Goal: Connect with others: Connect with others

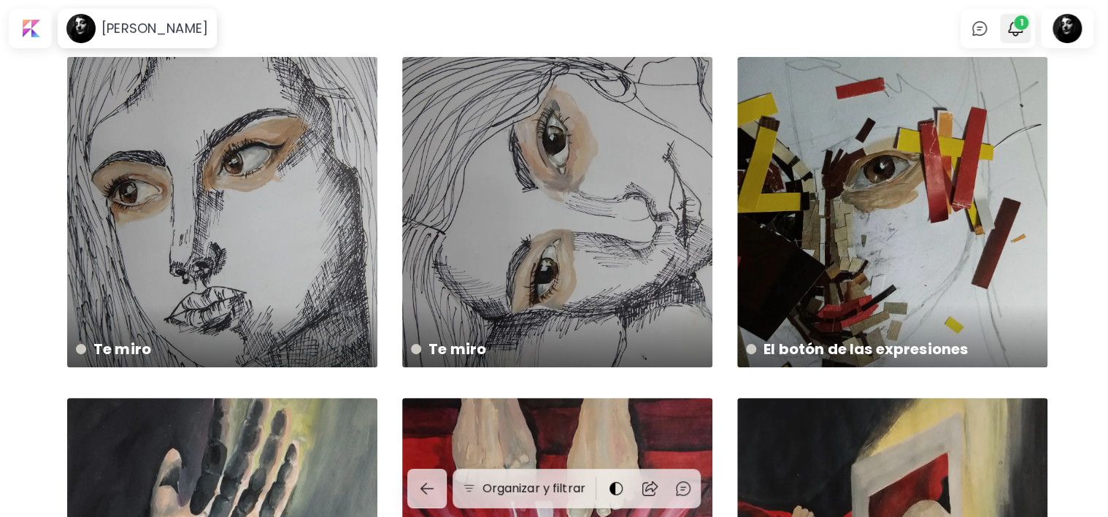
click at [1028, 27] on span "1" at bounding box center [1021, 22] width 15 height 15
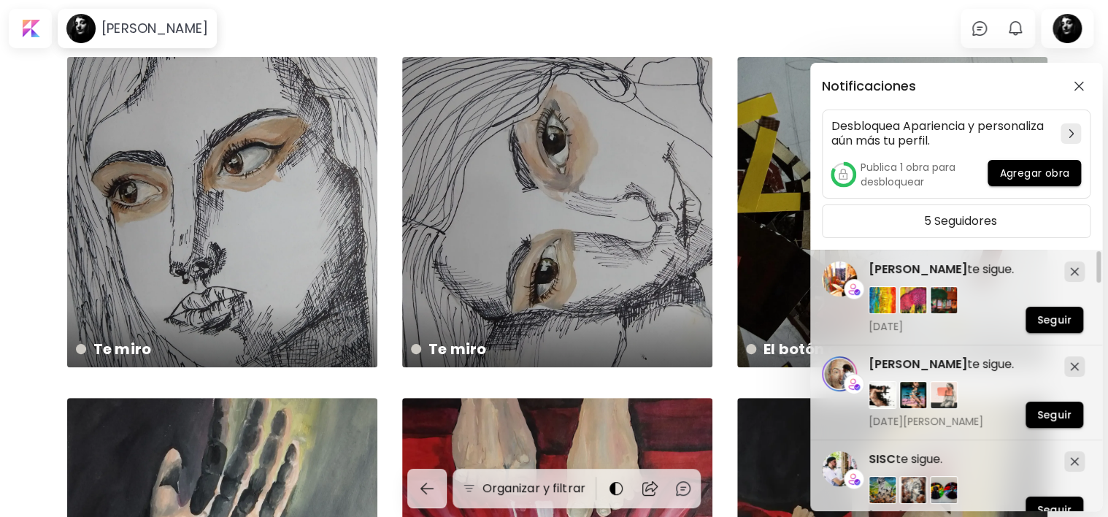
click at [1078, 15] on div "Notificaciones Desbloquea Apariencia y personaliza aún más tu perfil. Publica 1…" at bounding box center [554, 258] width 1108 height 517
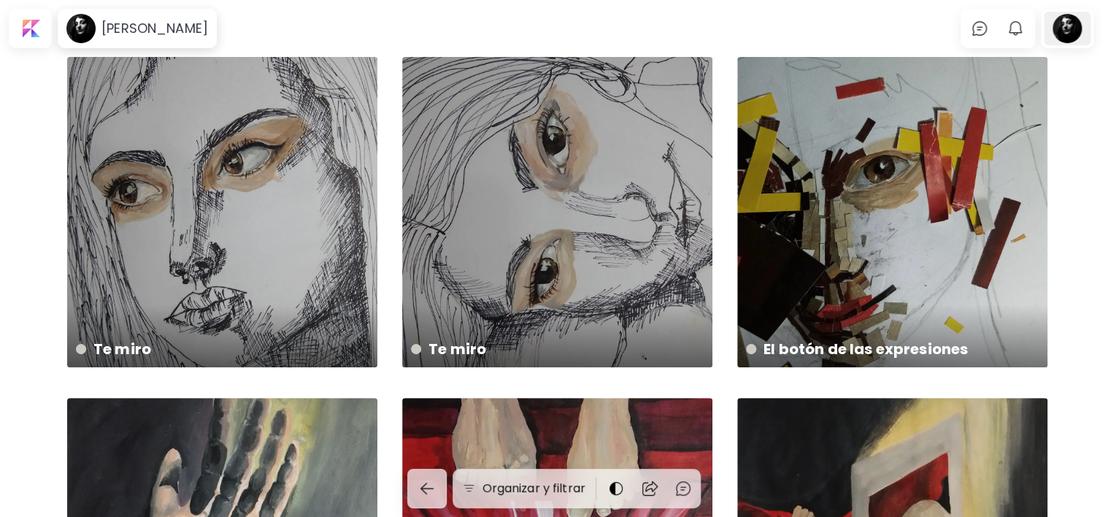
click at [1065, 38] on div at bounding box center [1067, 29] width 47 height 34
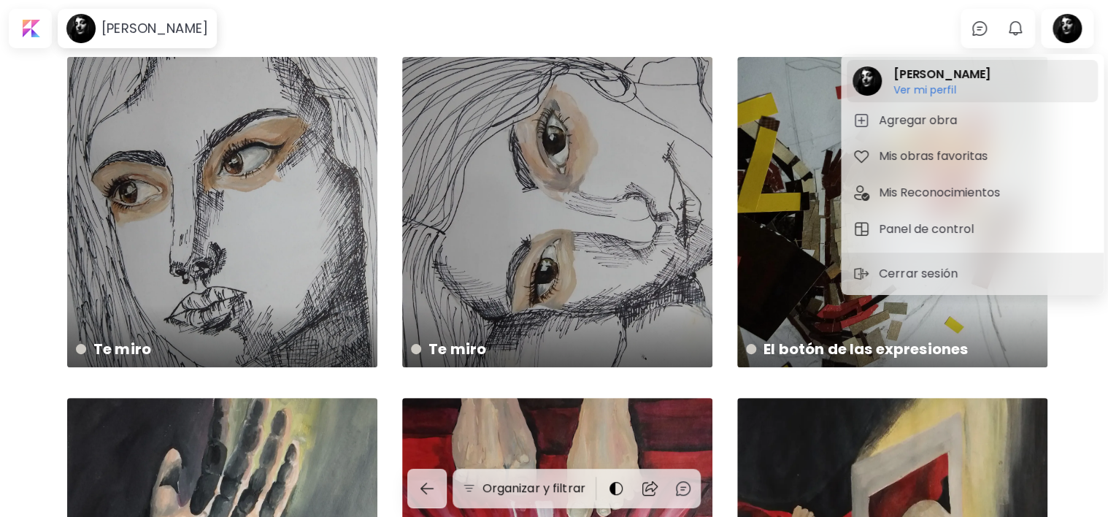
click at [930, 82] on h2 "[PERSON_NAME]" at bounding box center [942, 75] width 97 height 18
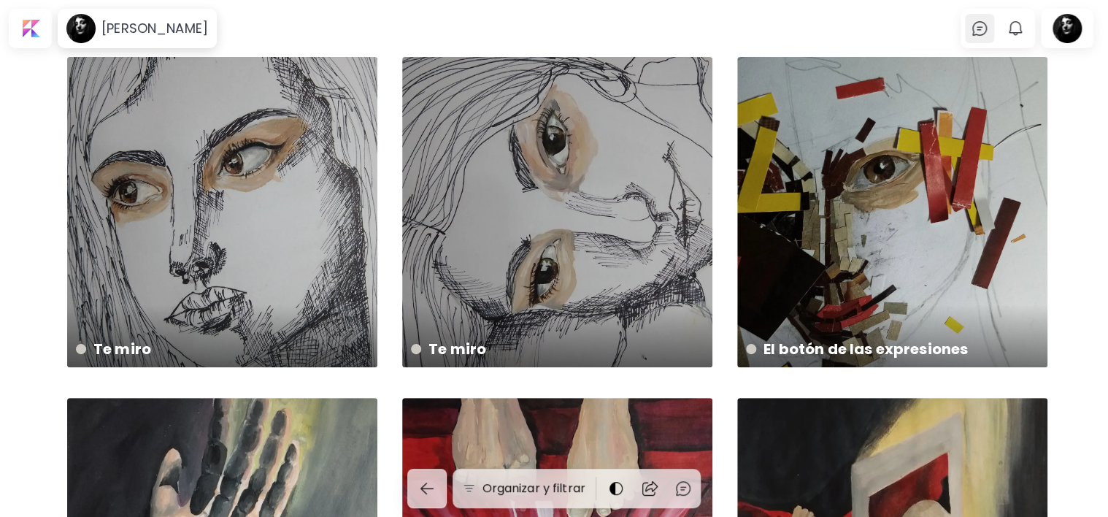
click at [986, 18] on div at bounding box center [979, 28] width 29 height 29
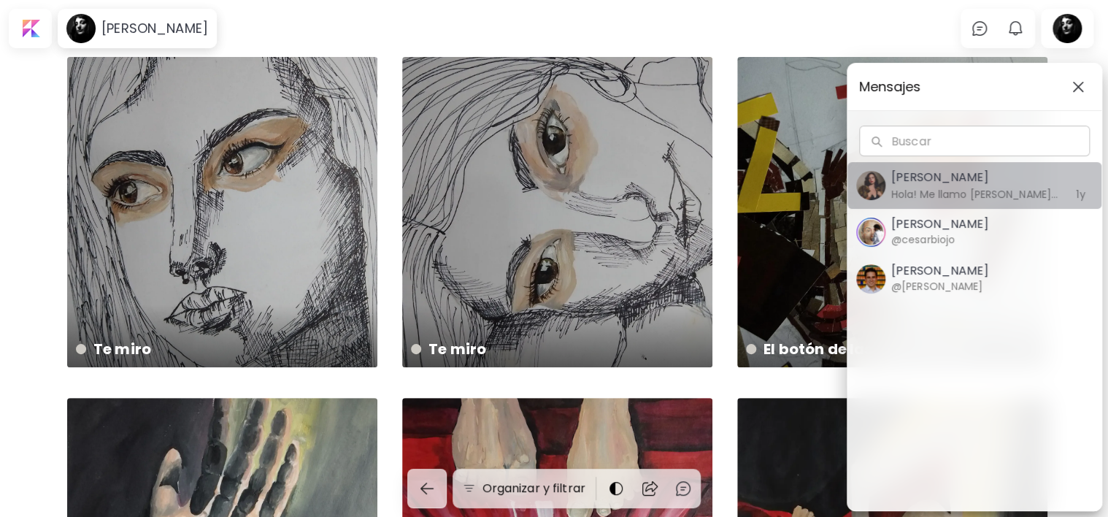
click at [1005, 196] on h6 "Hola! Me llamo [PERSON_NAME] y soy del equipo de Kaleido. Tenemos noticias emoc…" at bounding box center [975, 194] width 169 height 16
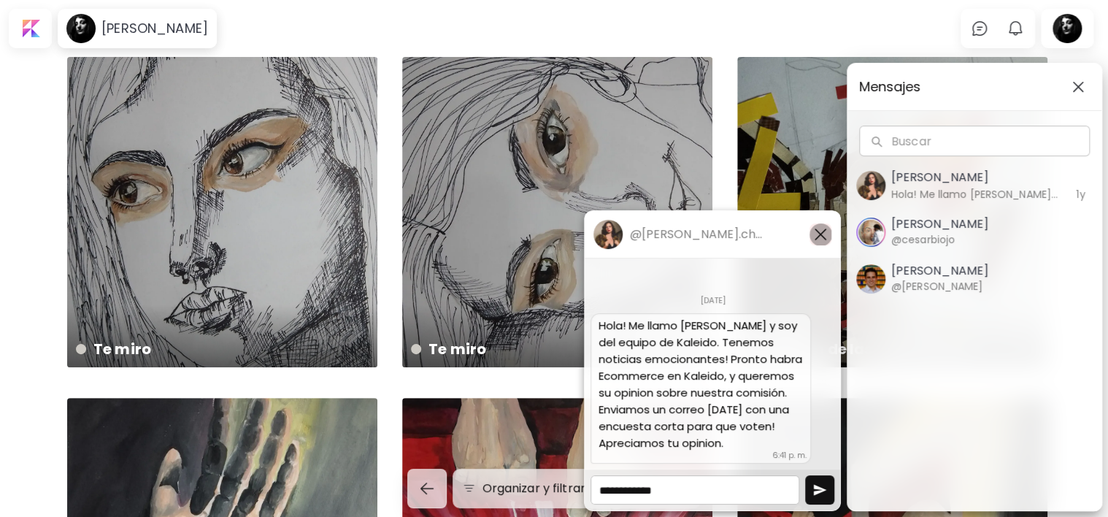
click at [812, 237] on img "button" at bounding box center [821, 235] width 18 height 18
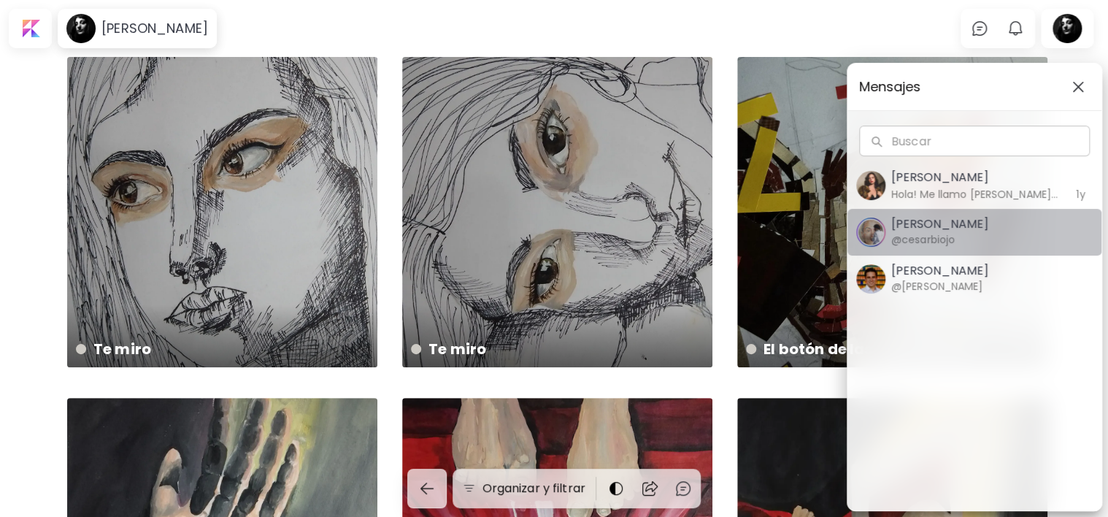
click at [951, 237] on h6 "@cesarbiojo" at bounding box center [923, 239] width 64 height 16
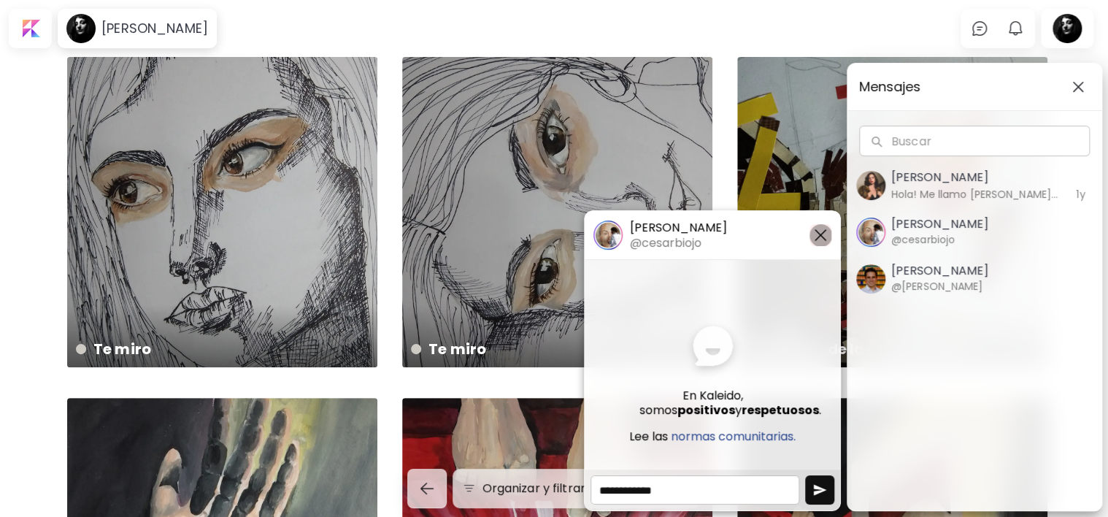
click at [824, 240] on img "button" at bounding box center [821, 235] width 18 height 18
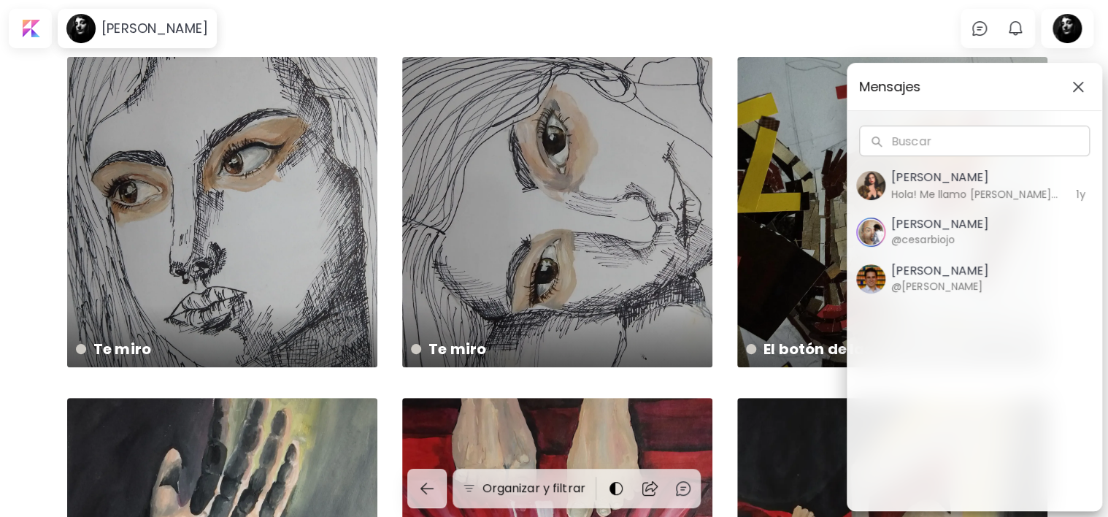
click at [1075, 89] on img "button" at bounding box center [1079, 87] width 12 height 12
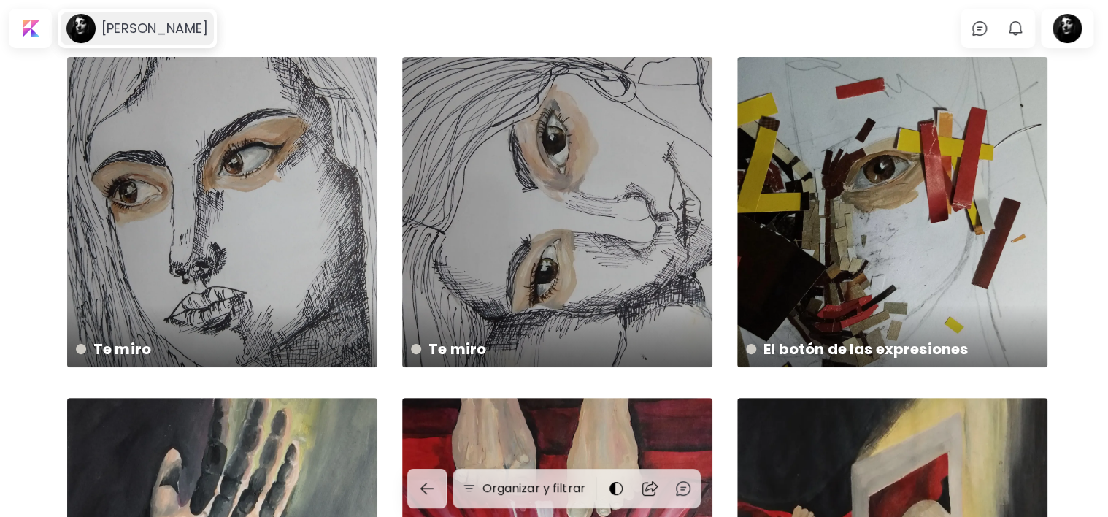
click at [164, 35] on h6 "[PERSON_NAME]" at bounding box center [154, 29] width 107 height 18
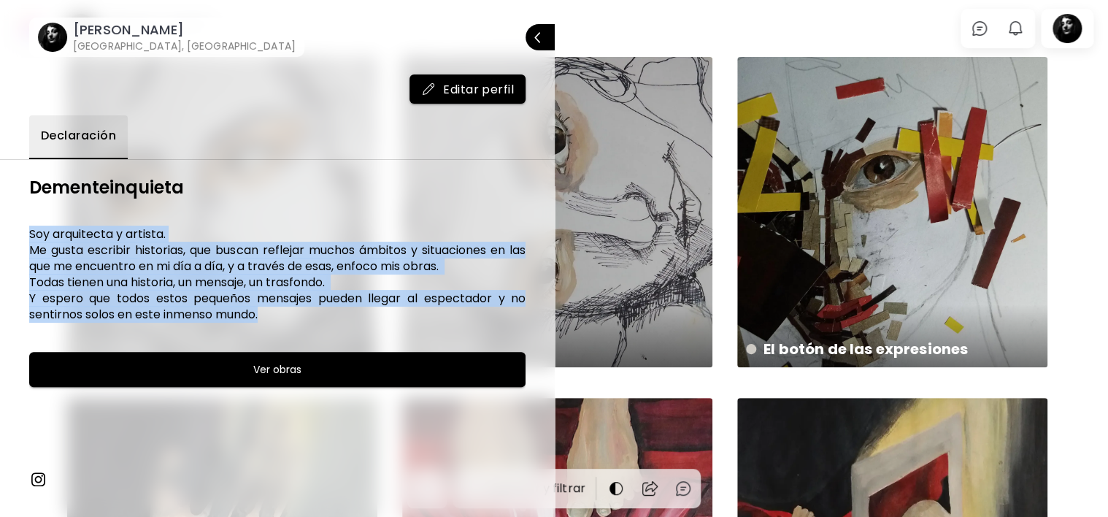
drag, startPoint x: 31, startPoint y: 231, endPoint x: 306, endPoint y: 327, distance: 291.4
click at [306, 327] on div "Dementeinquieta Soy arquitecta y artista. Me gusta escribir historias, que busc…" at bounding box center [277, 338] width 496 height 322
copy h6 "Soy arquitecta y artista. Me gusta escribir historias, que buscan reflejar much…"
